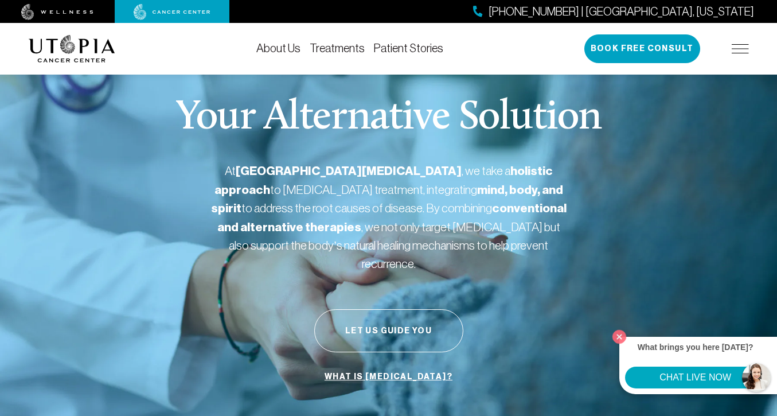
click at [298, 49] on link "About Us" at bounding box center [278, 48] width 44 height 13
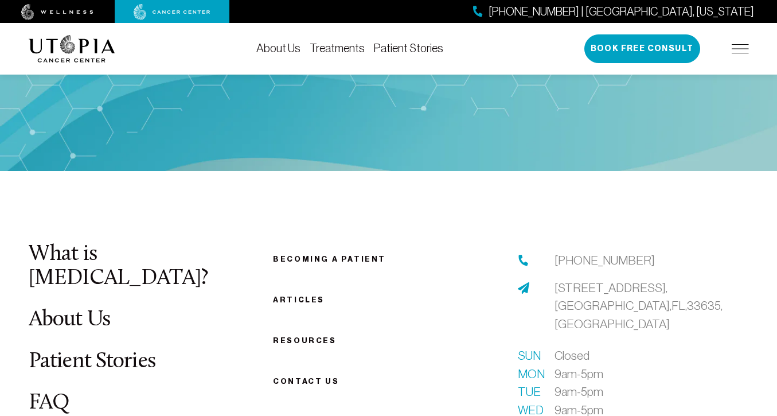
scroll to position [5848, 0]
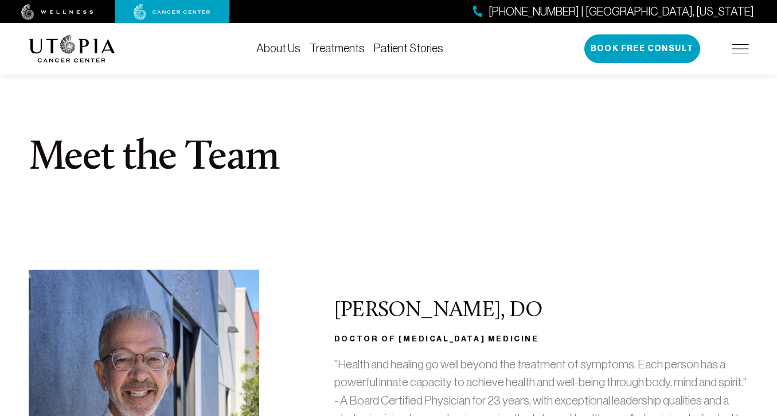
click at [199, 244] on section "Meet the Team" at bounding box center [388, 161] width 777 height 218
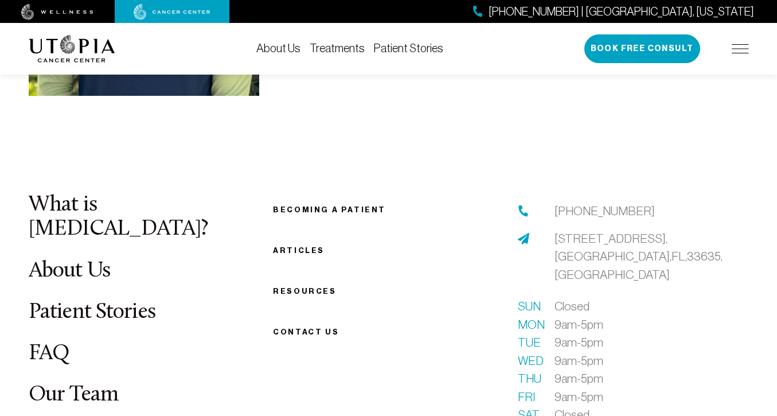
scroll to position [3664, 0]
click at [98, 259] on link "About Us" at bounding box center [70, 270] width 82 height 22
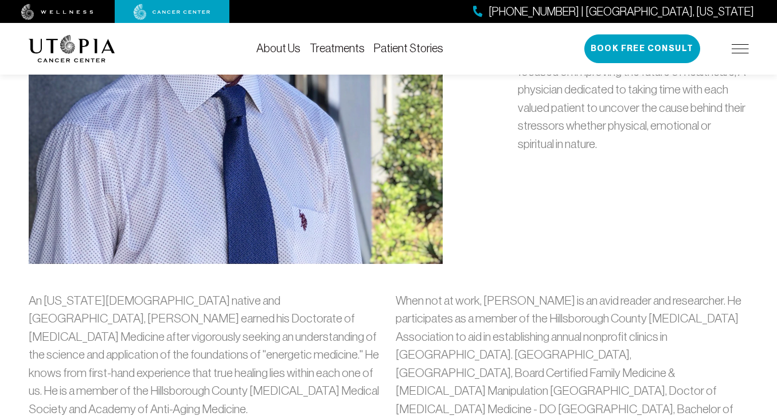
scroll to position [738, 0]
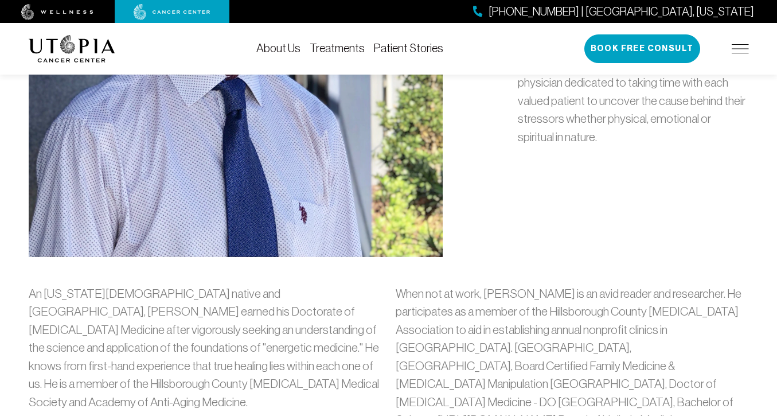
click at [739, 43] on div "[PHONE_NUMBER] | [GEOGRAPHIC_DATA], [US_STATE] Book Free Consult" at bounding box center [666, 48] width 165 height 29
click at [740, 46] on img at bounding box center [740, 48] width 17 height 9
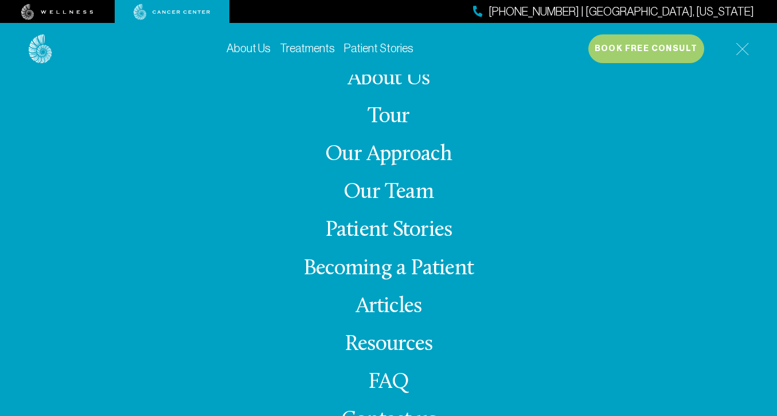
click at [216, 326] on div "About Us Tour Our Approach Our Team Patient Stories Becoming a Patient Articles…" at bounding box center [389, 257] width 720 height 364
click at [563, 194] on div "About Us Tour Our Approach Our Team Patient Stories Becoming a Patient Articles…" at bounding box center [389, 257] width 720 height 364
click at [774, 82] on div "About Us Treatments Patient Stories [PHONE_NUMBER] | [GEOGRAPHIC_DATA], [US_STA…" at bounding box center [388, 231] width 777 height 416
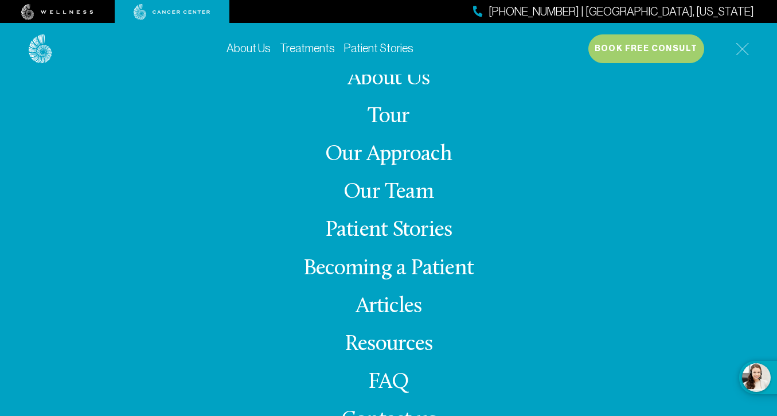
click at [751, 91] on div "About Us Treatments Patient Stories [PHONE_NUMBER] | [GEOGRAPHIC_DATA], [US_STA…" at bounding box center [389, 231] width 734 height 416
drag, startPoint x: 770, startPoint y: 72, endPoint x: 771, endPoint y: 93, distance: 21.3
click at [771, 93] on div "About Us Treatments Patient Stories [PHONE_NUMBER] | [GEOGRAPHIC_DATA], [US_STA…" at bounding box center [388, 231] width 777 height 416
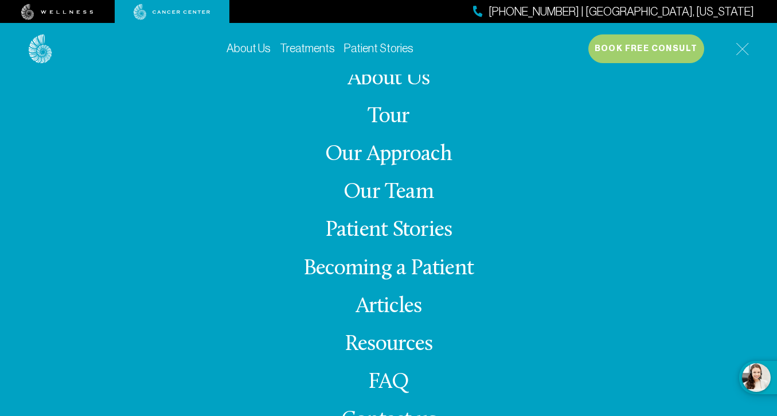
click at [741, 126] on div "About Us Tour Our Approach Our Team Patient Stories Becoming a Patient Articles…" at bounding box center [389, 257] width 720 height 364
click at [481, 369] on div "About Us Tour Our Approach Our Team Patient Stories Becoming a Patient Articles…" at bounding box center [389, 257] width 720 height 364
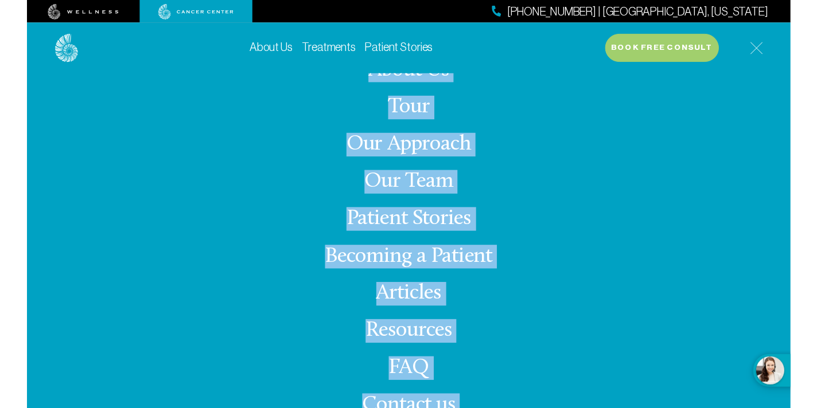
scroll to position [6109, 0]
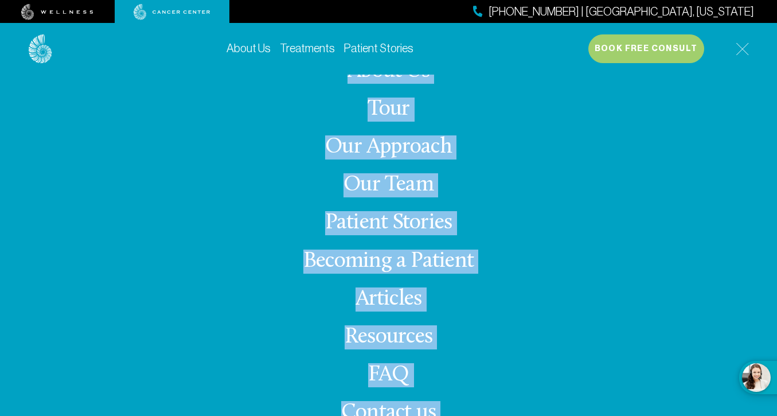
drag, startPoint x: 304, startPoint y: 87, endPoint x: 453, endPoint y: 455, distance: 397.3
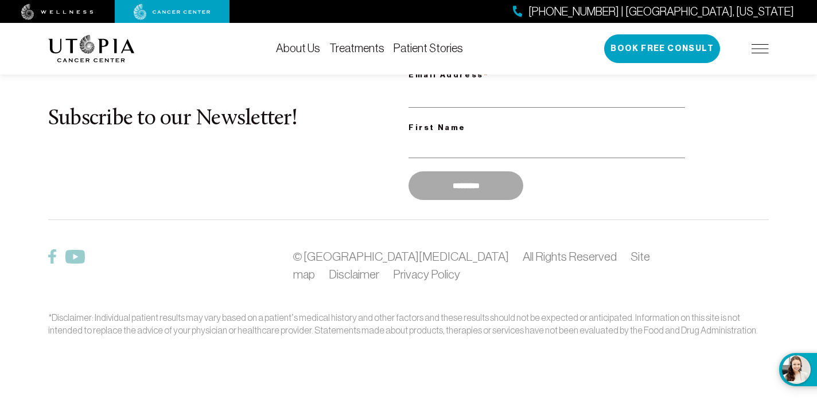
scroll to position [3664, 0]
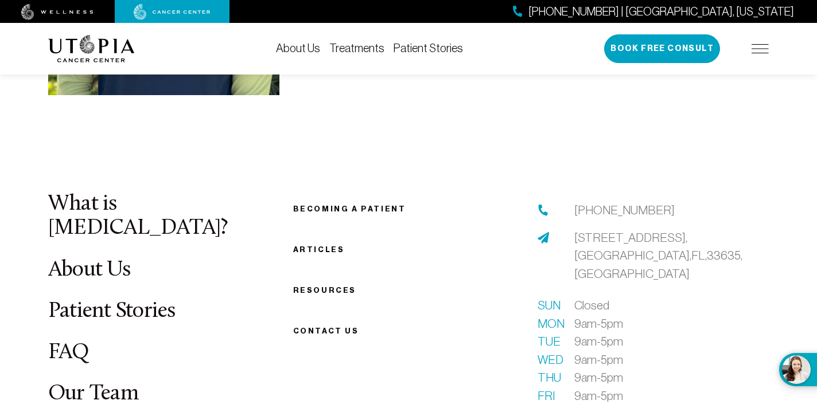
click at [316, 327] on span "Contact us" at bounding box center [326, 331] width 66 height 9
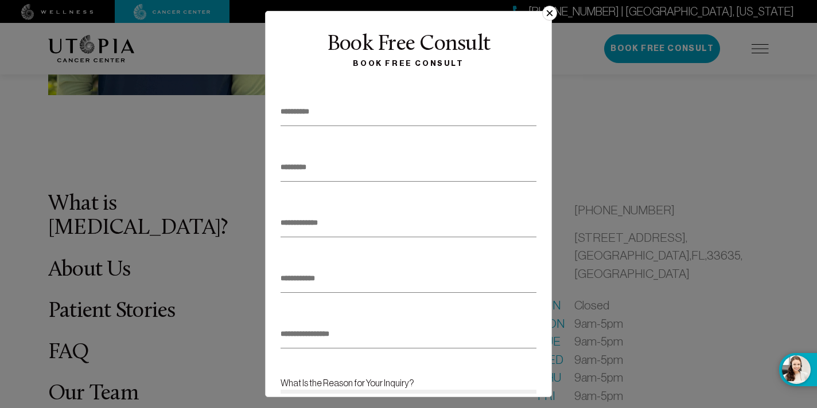
click at [550, 15] on button "×" at bounding box center [549, 13] width 15 height 15
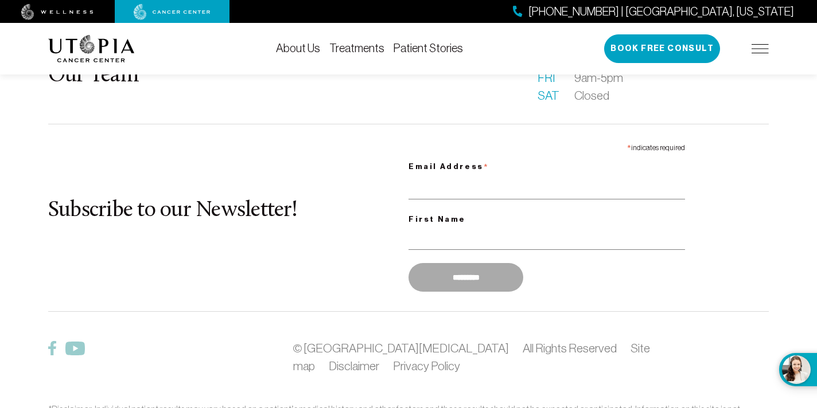
scroll to position [3981, 0]
click at [341, 342] on link "© [GEOGRAPHIC_DATA][MEDICAL_DATA]" at bounding box center [401, 348] width 216 height 13
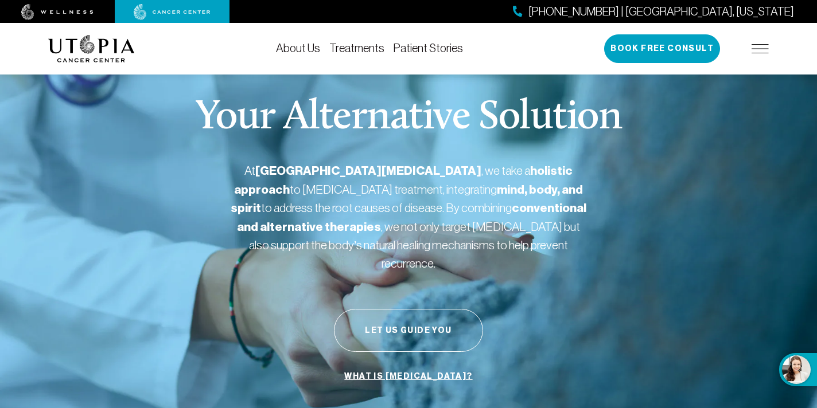
scroll to position [3981, 0]
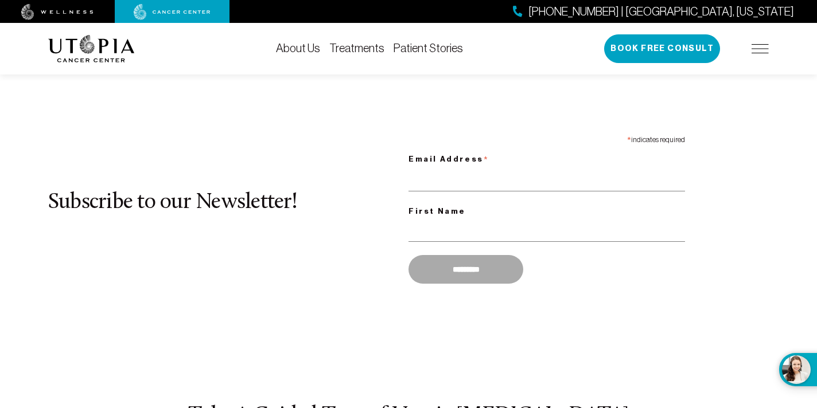
scroll to position [5848, 0]
